Goal: Task Accomplishment & Management: Complete application form

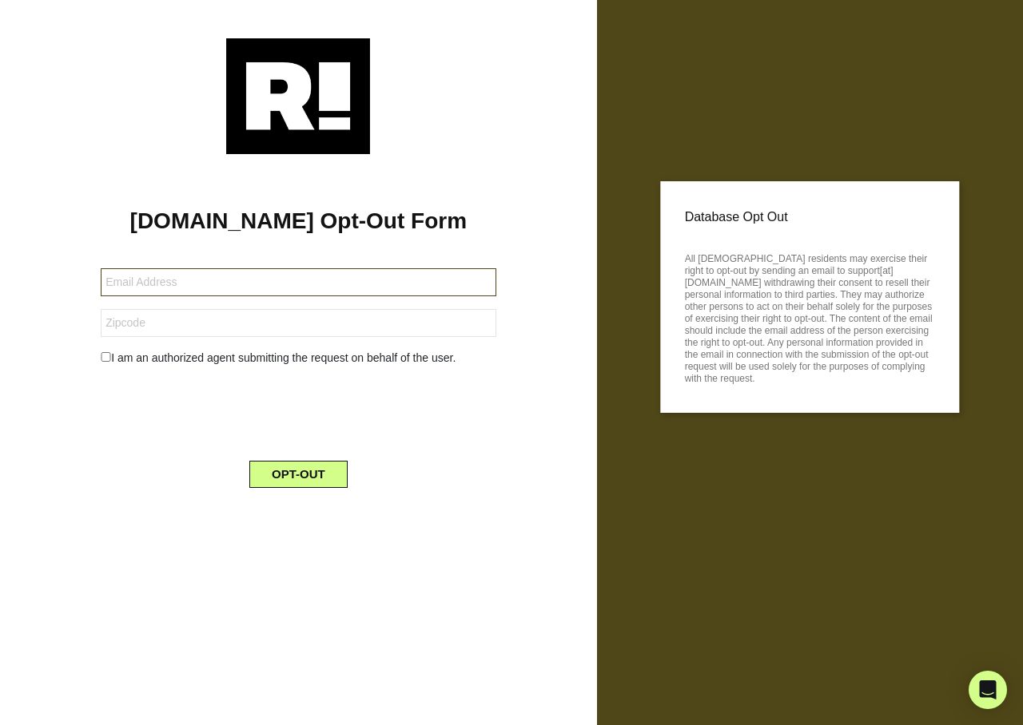
type input "[EMAIL_ADDRESS][DOMAIN_NAME]"
type input "91770"
type input "catherinemelbaspann@gmail.com"
type input "11213"
